Goal: Information Seeking & Learning: Understand process/instructions

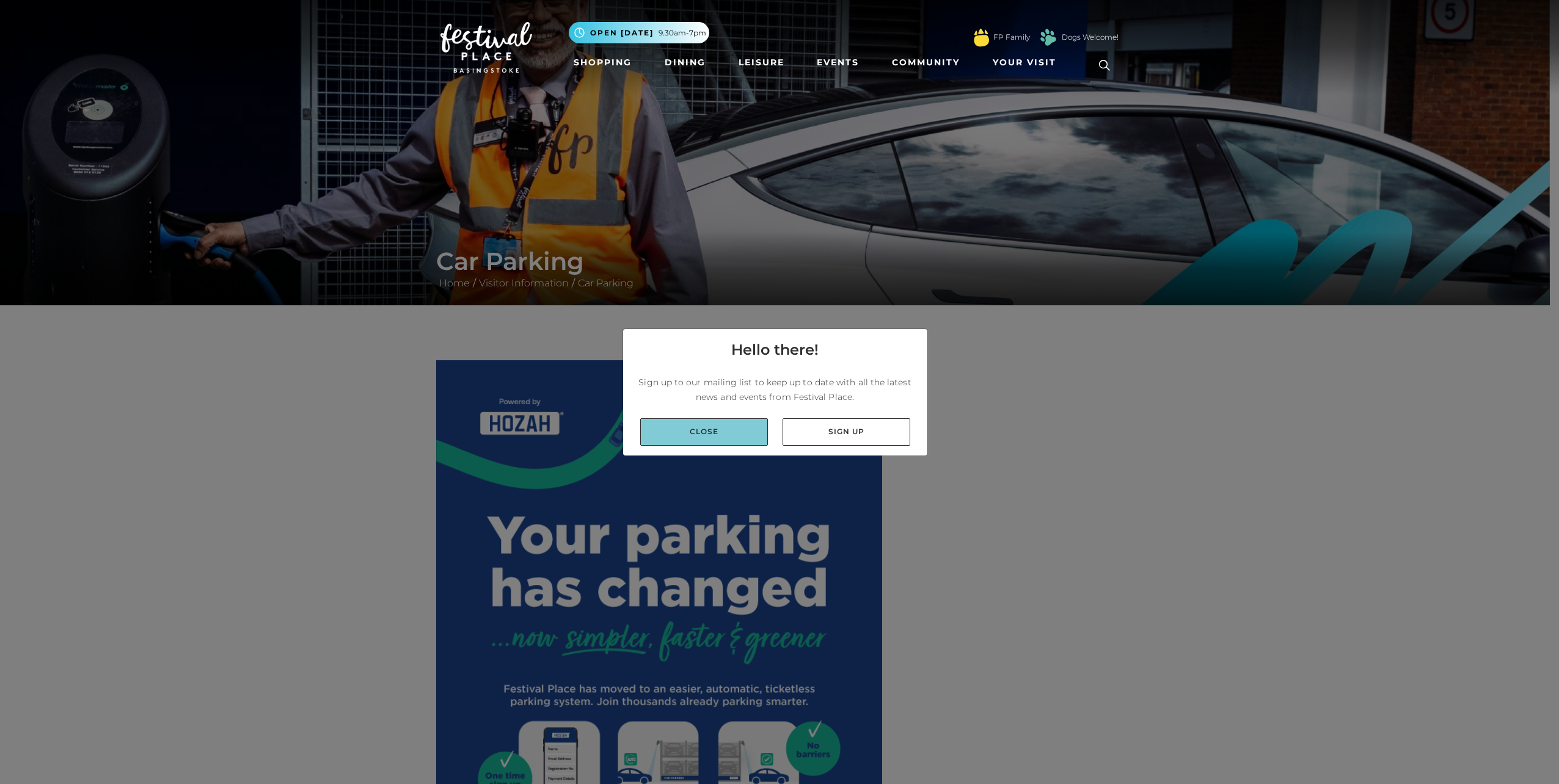
click at [735, 435] on link "Close" at bounding box center [704, 431] width 127 height 27
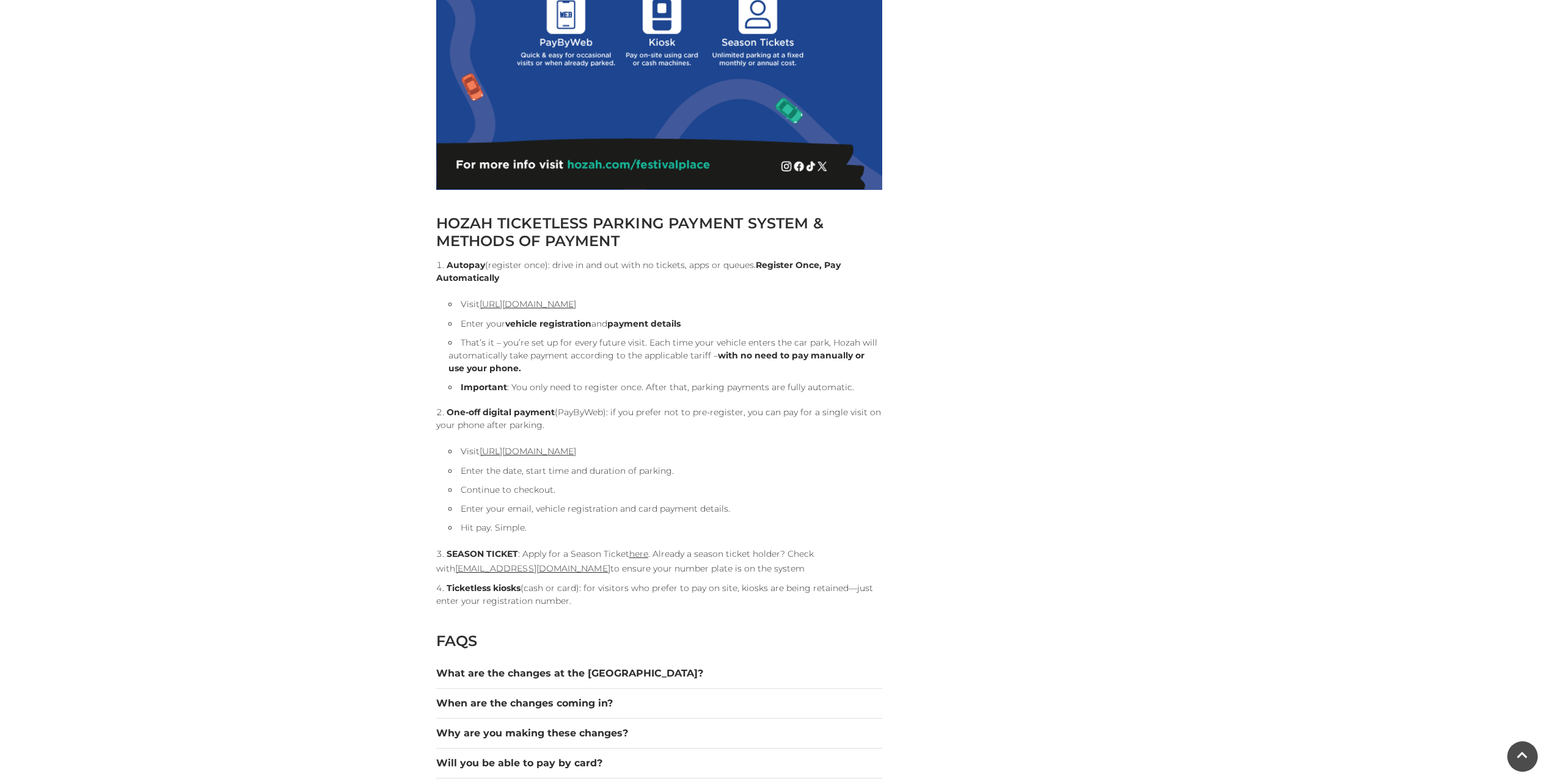
scroll to position [1099, 0]
drag, startPoint x: 464, startPoint y: 422, endPoint x: 555, endPoint y: 428, distance: 91.2
click at [555, 428] on li "One-off digital payment (PayByWeb): if you prefer not to pre-register, you can …" at bounding box center [659, 469] width 446 height 128
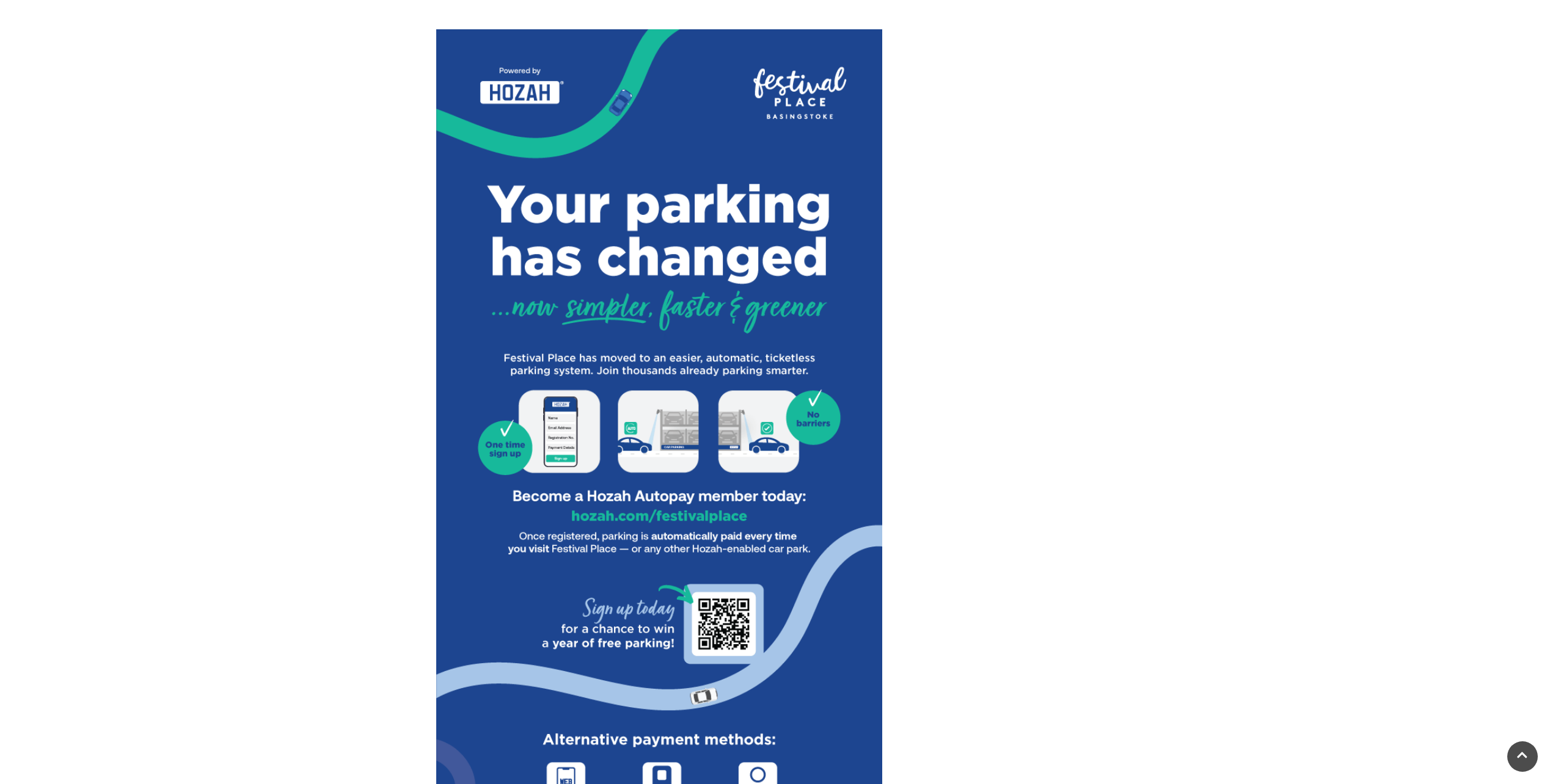
scroll to position [0, 0]
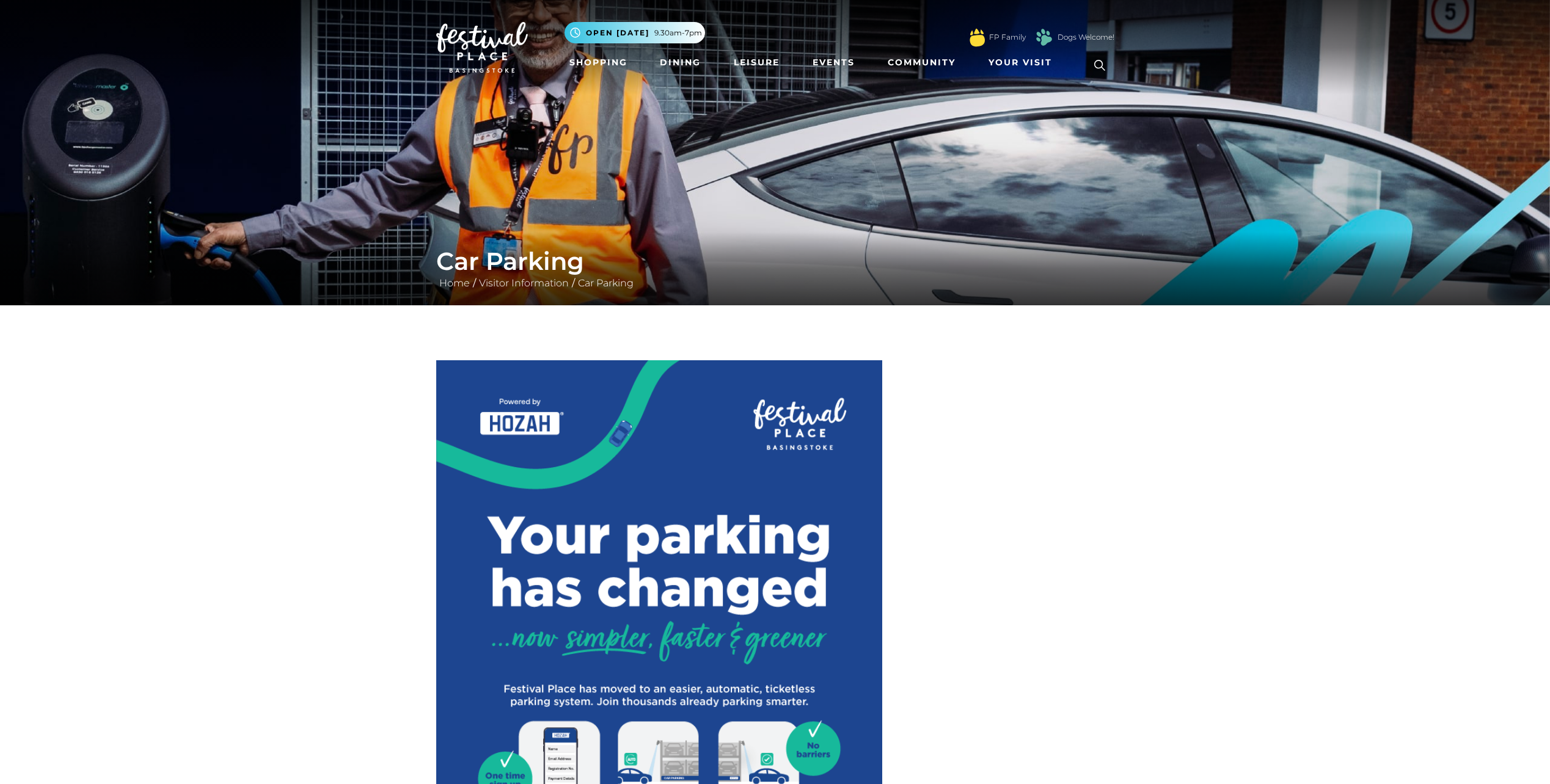
drag, startPoint x: 972, startPoint y: 61, endPoint x: 970, endPoint y: 44, distance: 17.1
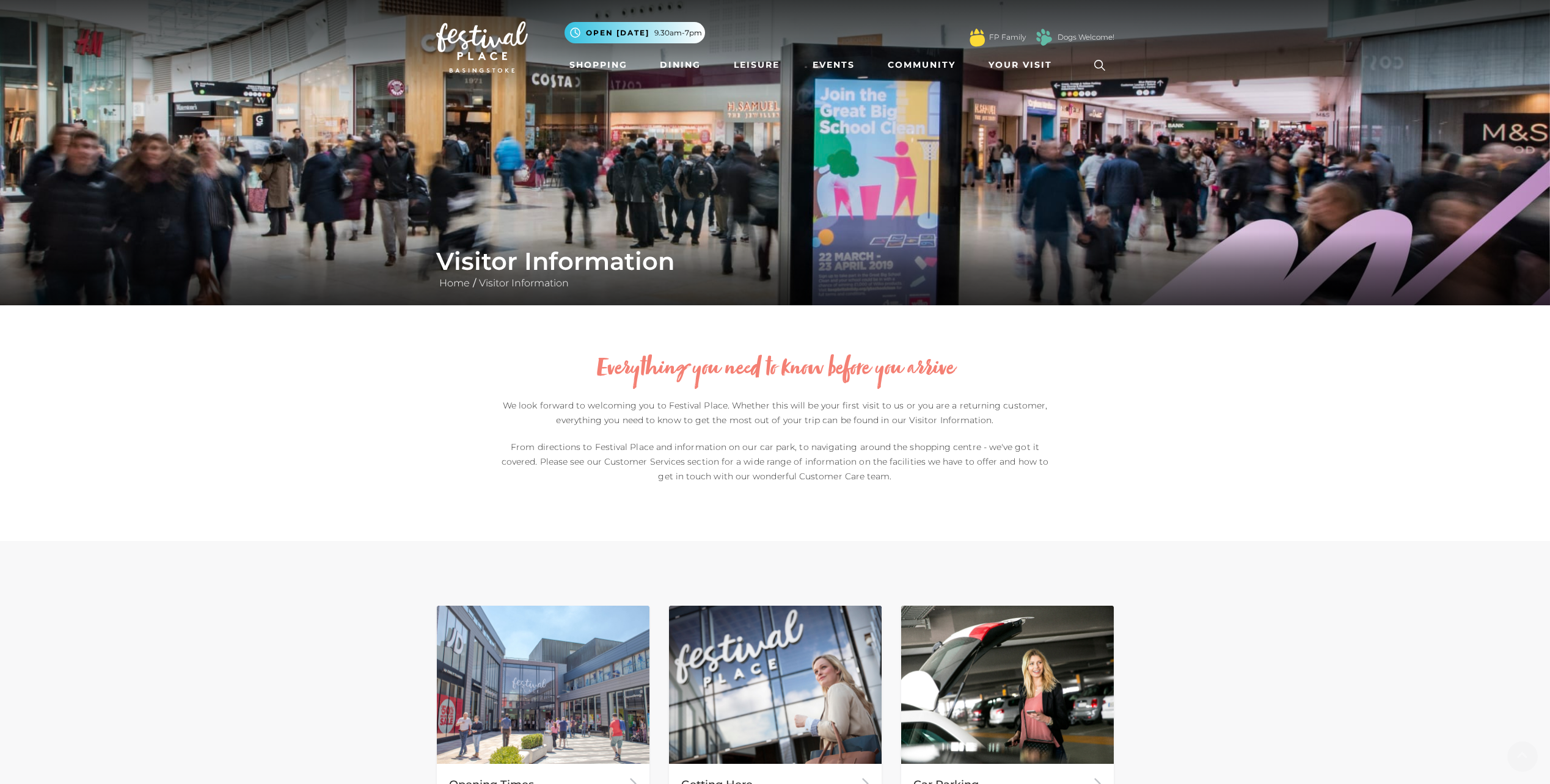
scroll to position [366, 0]
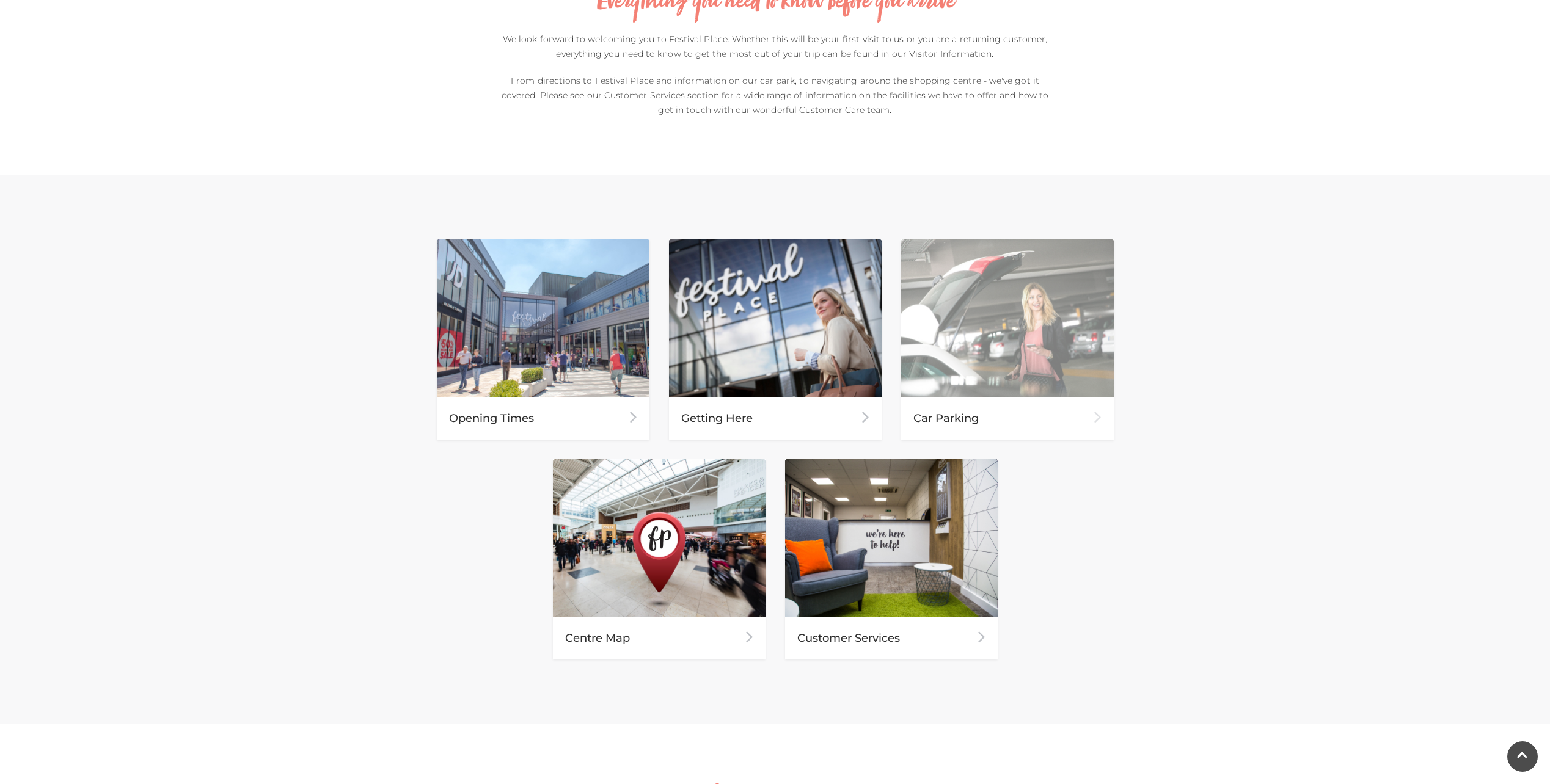
click at [1057, 404] on div "Car Parking" at bounding box center [1007, 418] width 213 height 42
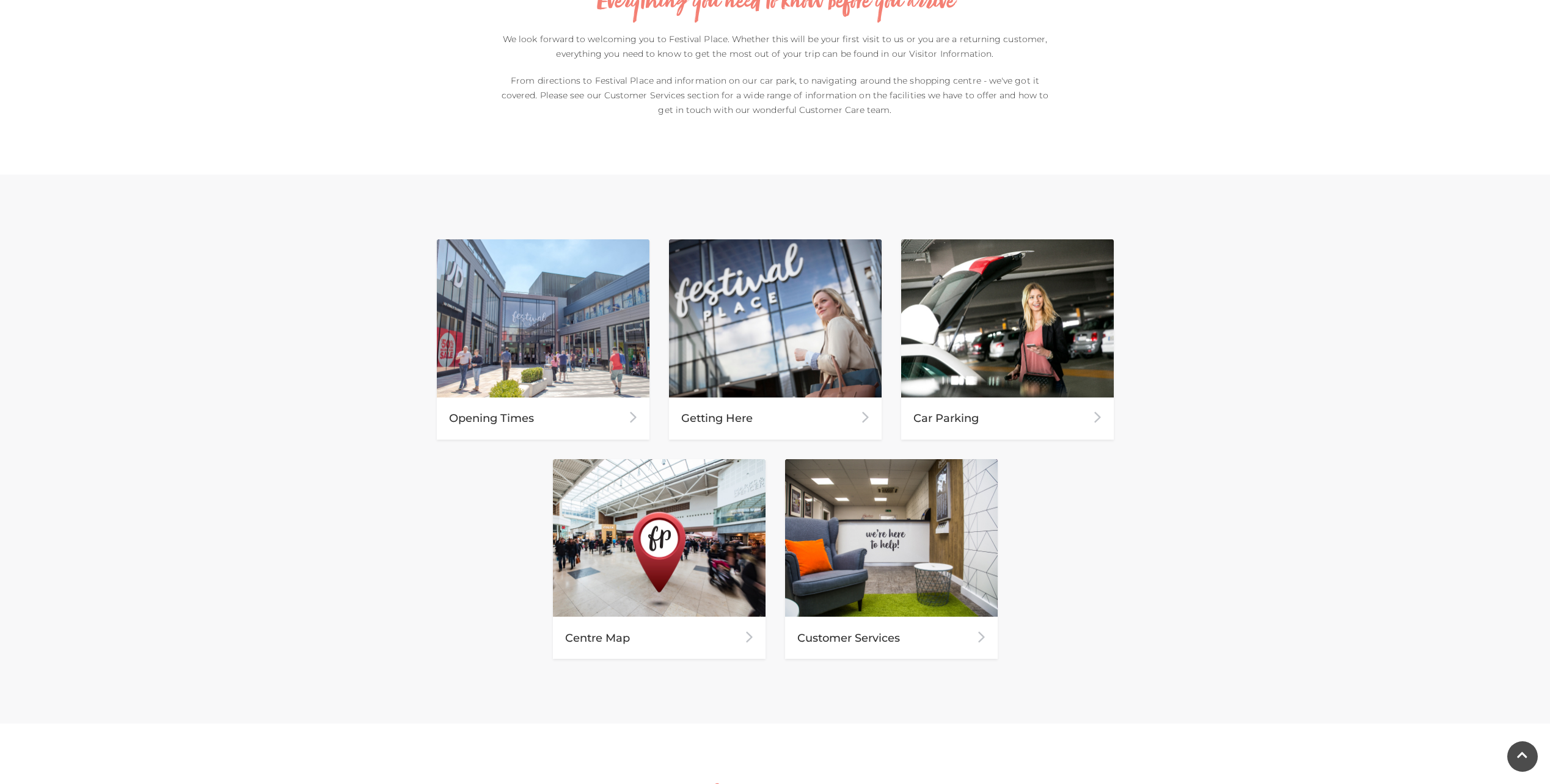
drag, startPoint x: 586, startPoint y: 37, endPoint x: 590, endPoint y: 28, distance: 9.8
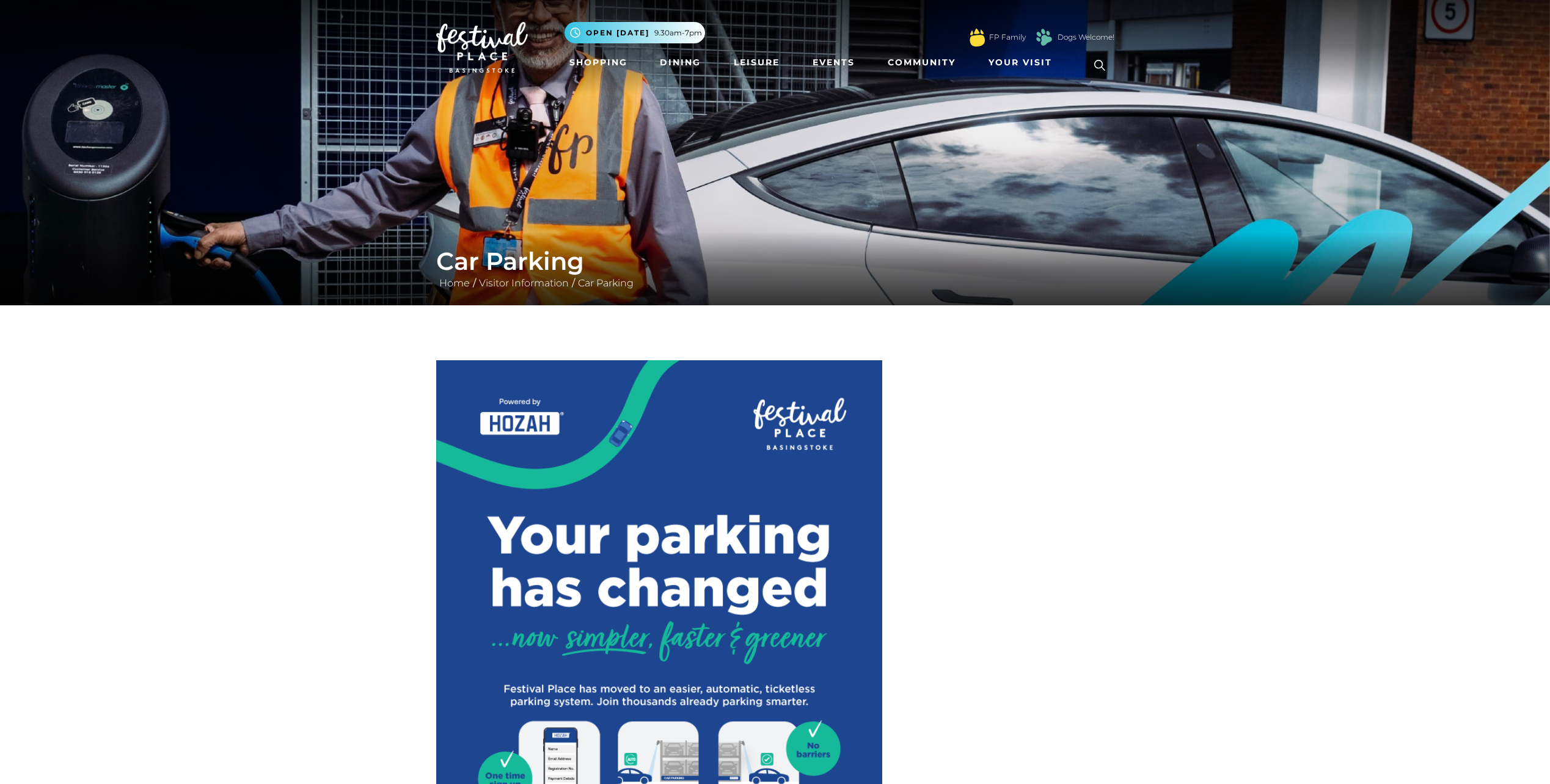
drag, startPoint x: 907, startPoint y: 30, endPoint x: 893, endPoint y: 28, distance: 14.1
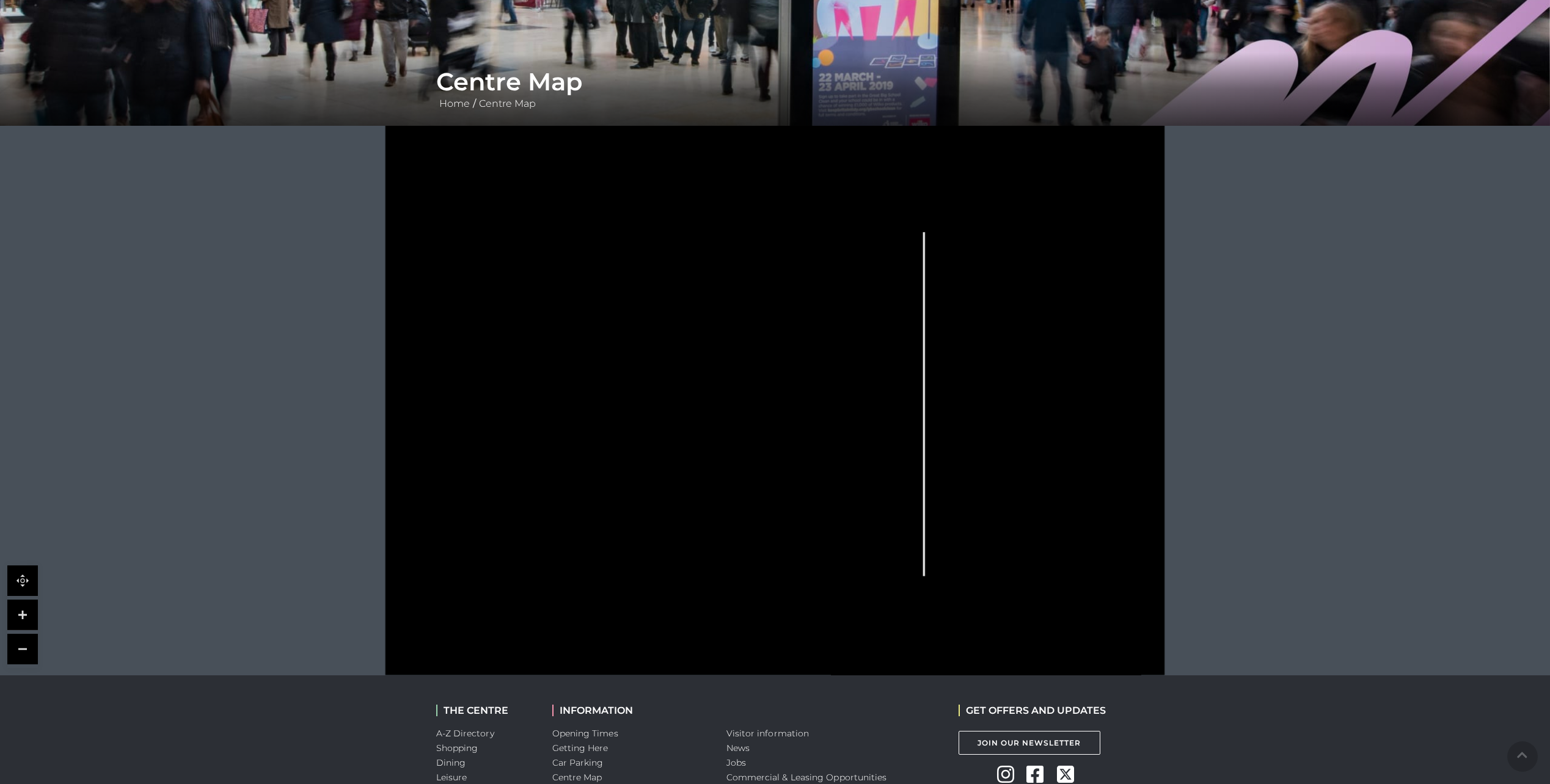
scroll to position [183, 0]
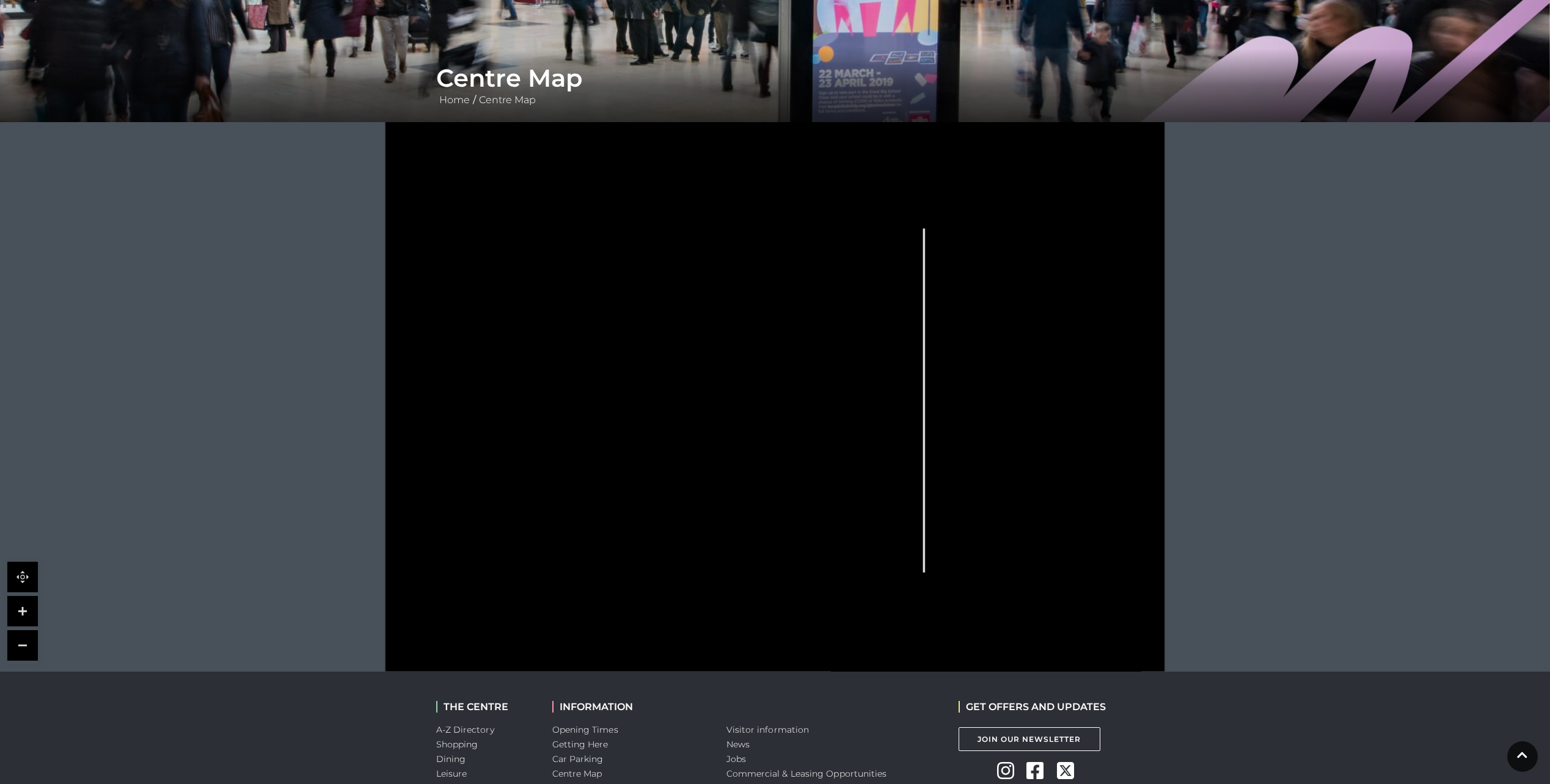
drag, startPoint x: 567, startPoint y: 283, endPoint x: 623, endPoint y: 371, distance: 104.3
click at [623, 371] on icon at bounding box center [775, 397] width 977 height 550
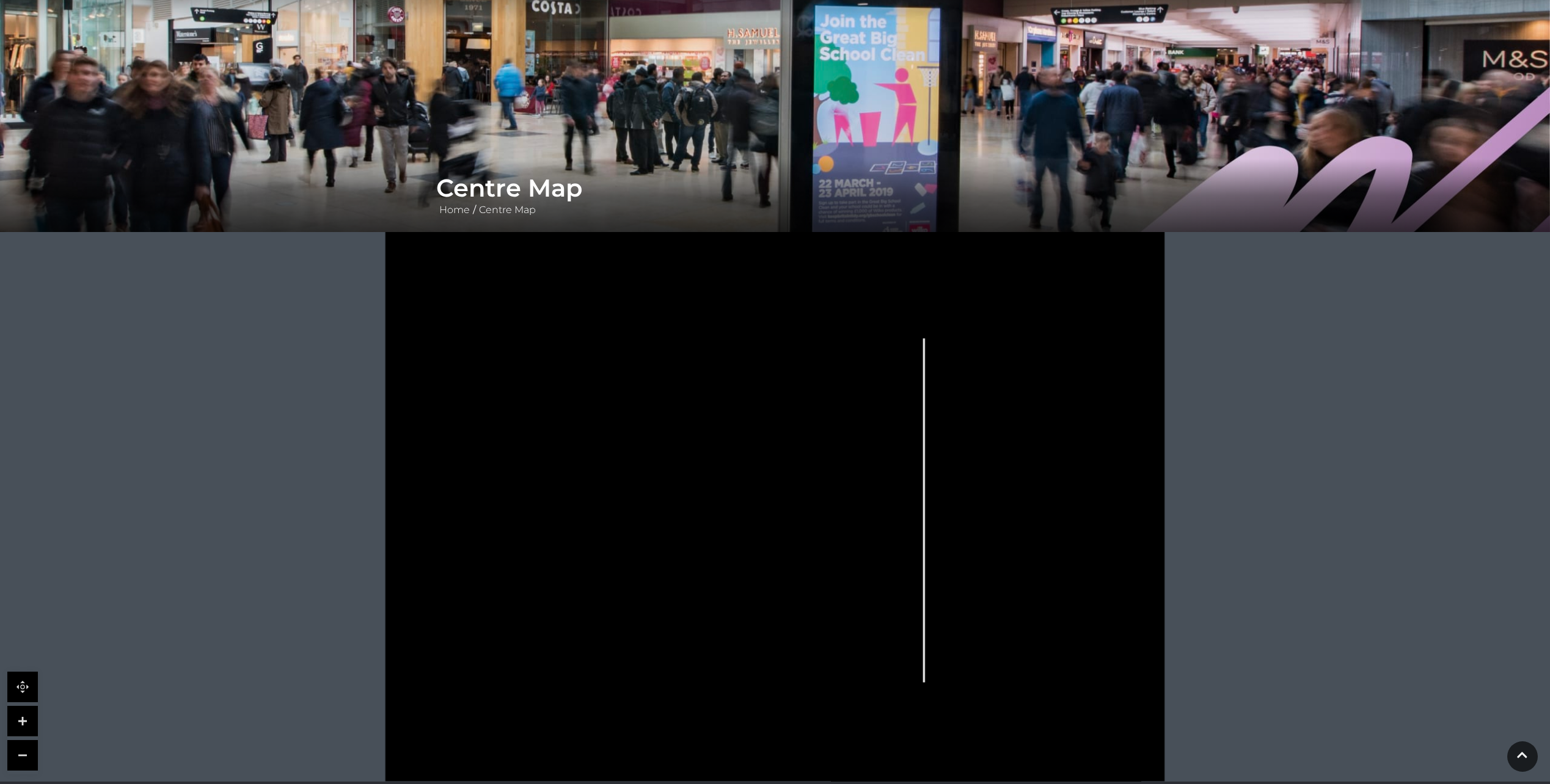
scroll to position [0, 0]
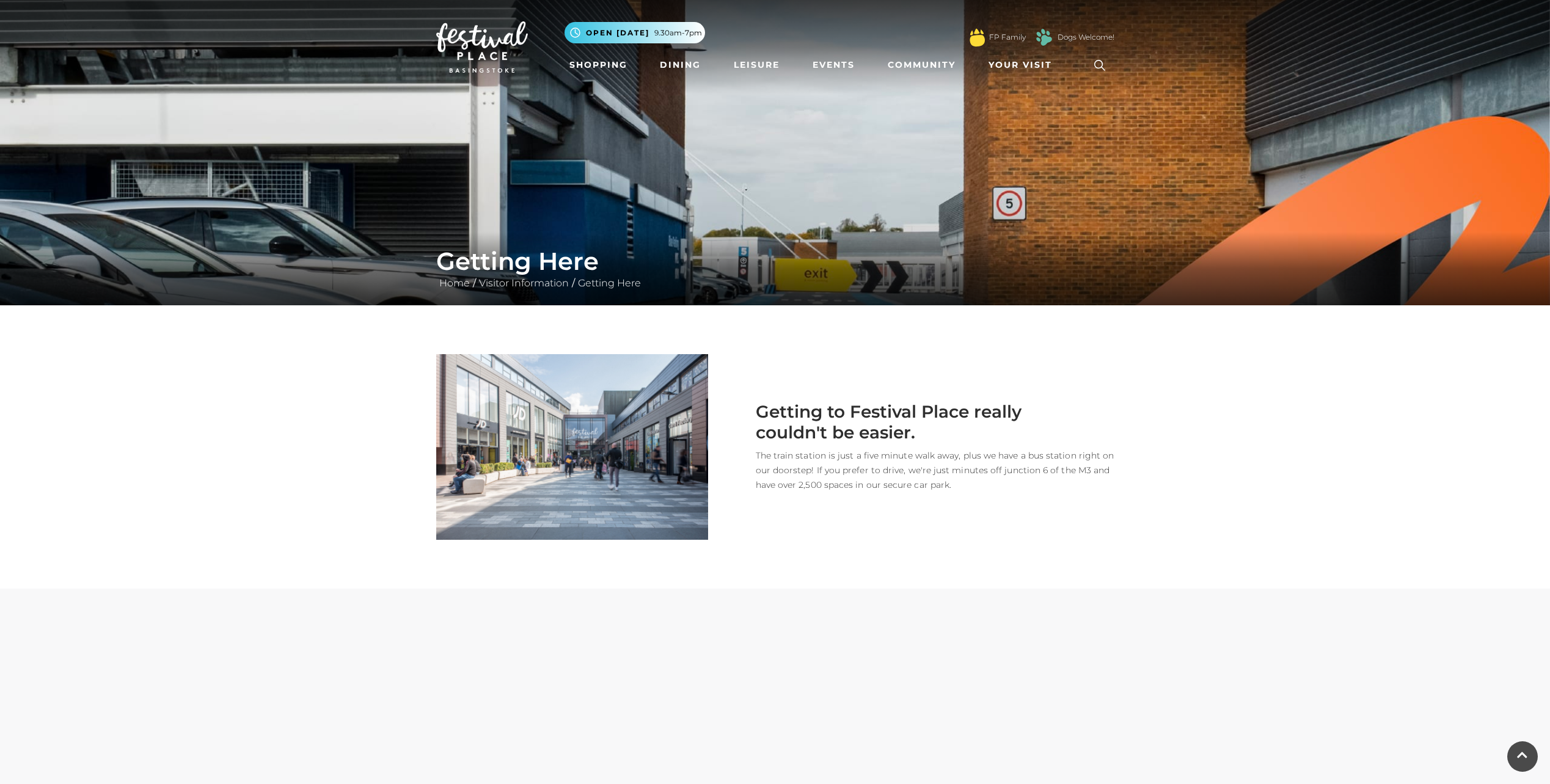
scroll to position [522, 0]
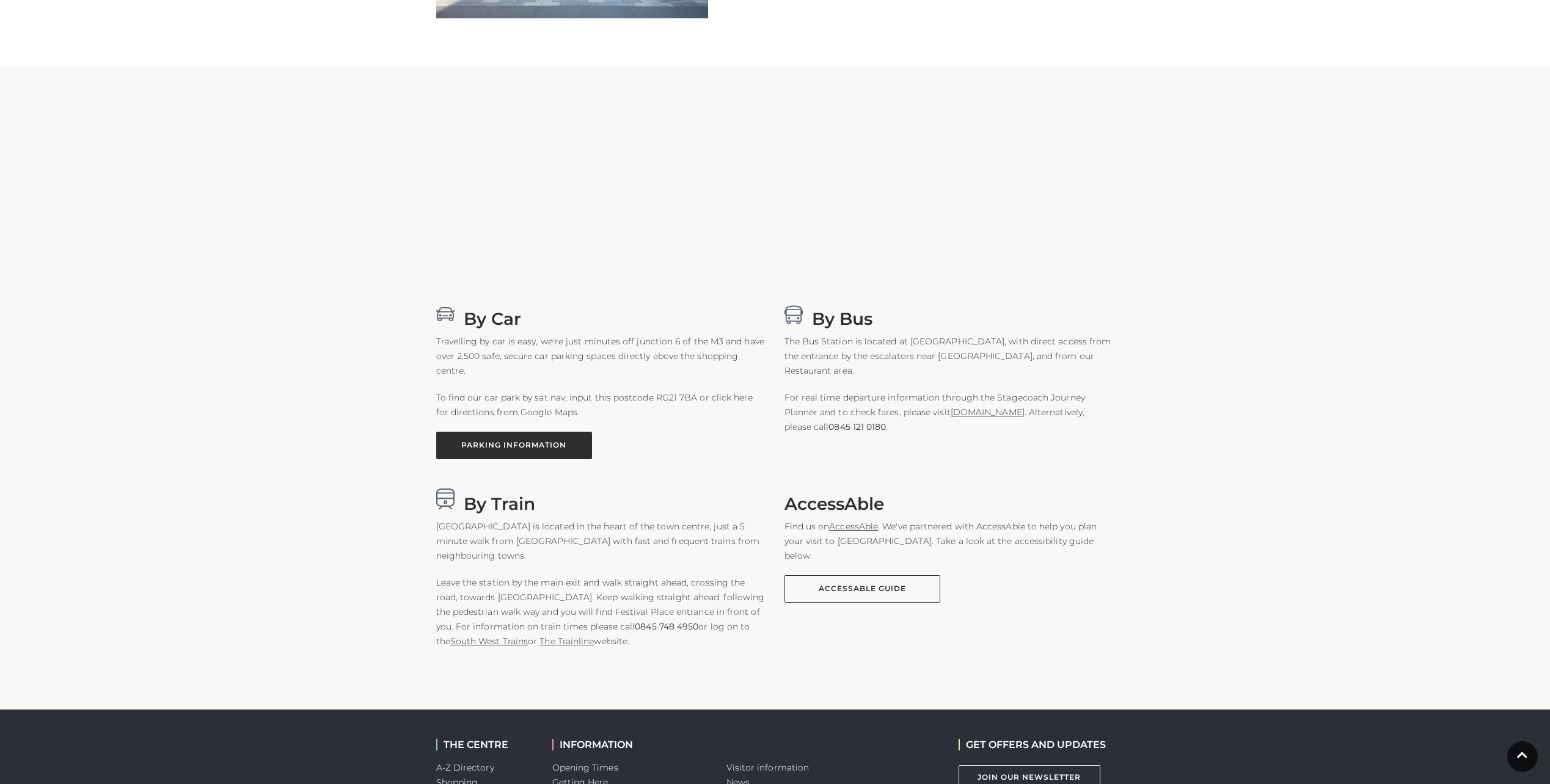
click at [511, 445] on link "PARKING INFORMATION" at bounding box center [514, 445] width 156 height 27
